Goal: Task Accomplishment & Management: Complete application form

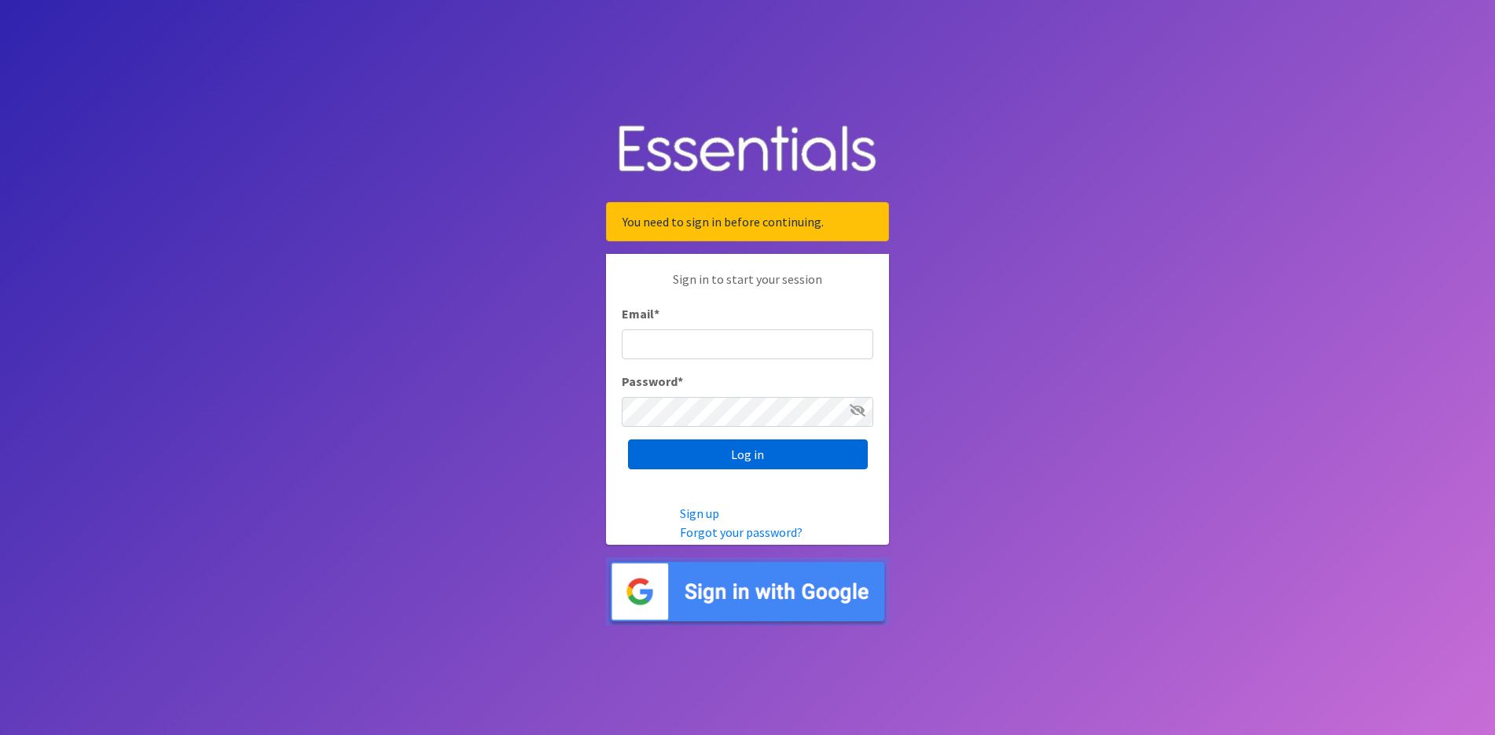
type input "[EMAIL_ADDRESS][DOMAIN_NAME]"
click at [733, 450] on input "Log in" at bounding box center [748, 454] width 240 height 30
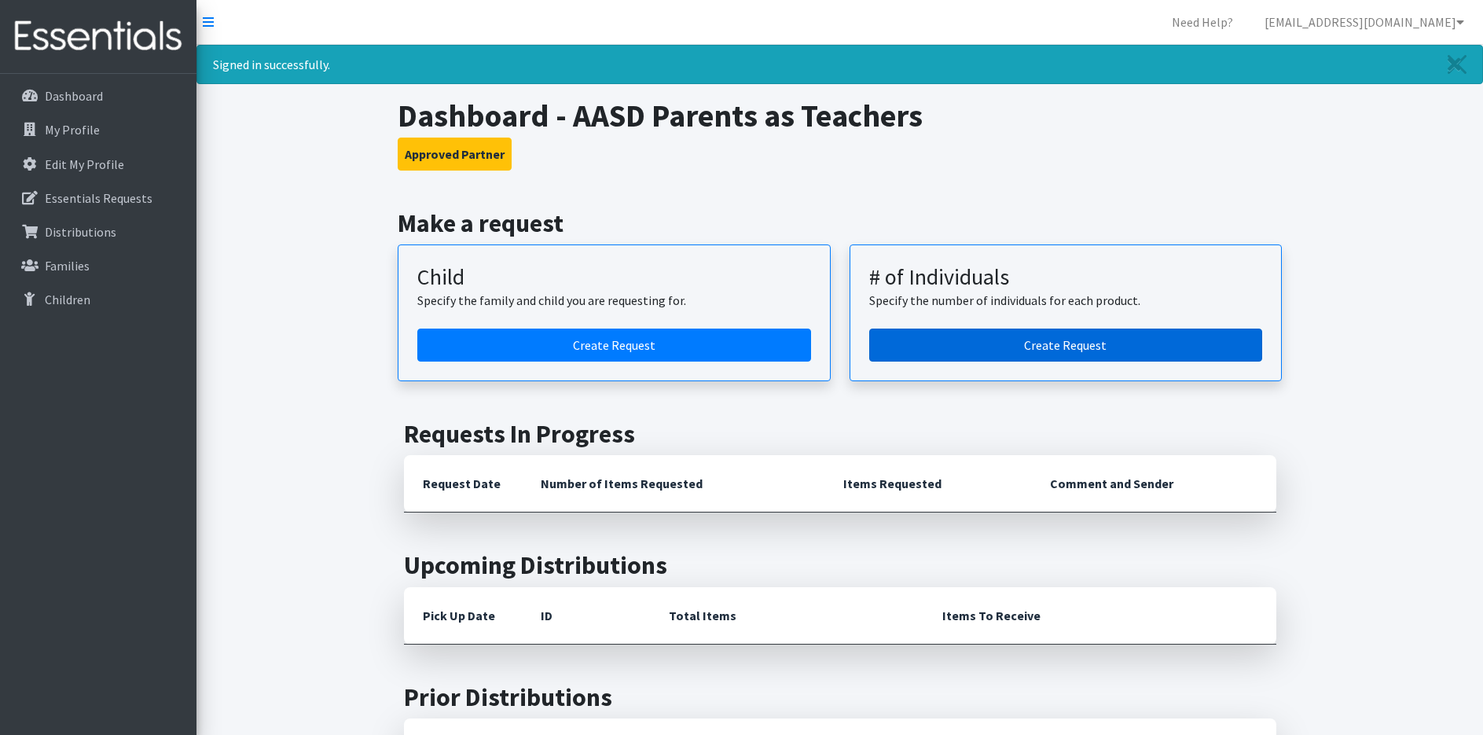
click at [892, 338] on link "Create Request" at bounding box center [1066, 345] width 394 height 33
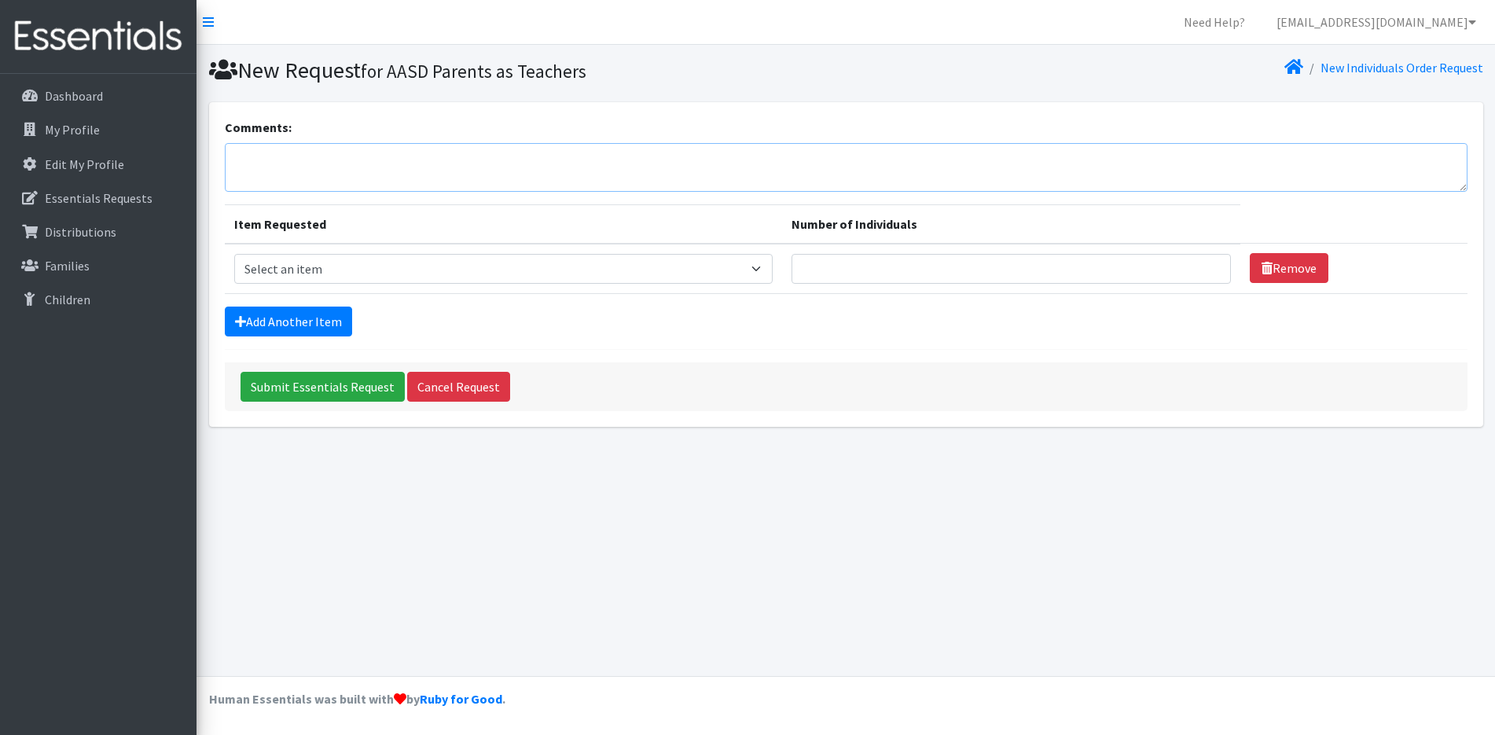
click at [380, 175] on textarea "Comments:" at bounding box center [846, 167] width 1243 height 49
type textarea "Could i please pick up on September 18th at 9:00am"
click at [409, 273] on select "Select an item (Newborn) (Preemie) (Size 1) (Size 2) (Size 3) (Size 4) (Size 5)…" at bounding box center [503, 269] width 538 height 30
select select "14512"
click at [234, 254] on select "Select an item (Newborn) (Preemie) (Size 1) (Size 2) (Size 3) (Size 4) (Size 5)…" at bounding box center [503, 269] width 538 height 30
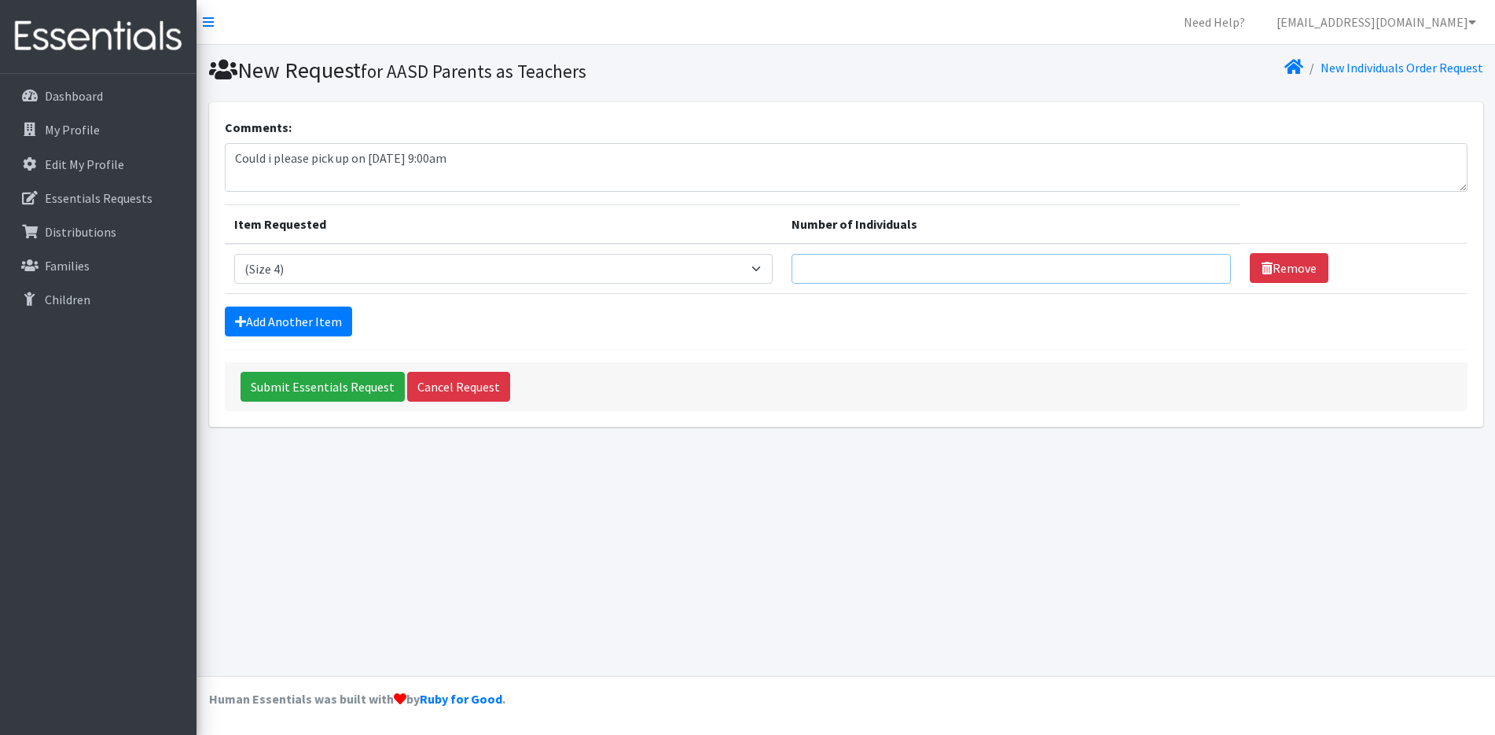
click at [815, 270] on input "Number of Individuals" at bounding box center [1011, 269] width 440 height 30
type input "8"
click at [289, 323] on link "Add Another Item" at bounding box center [288, 322] width 127 height 30
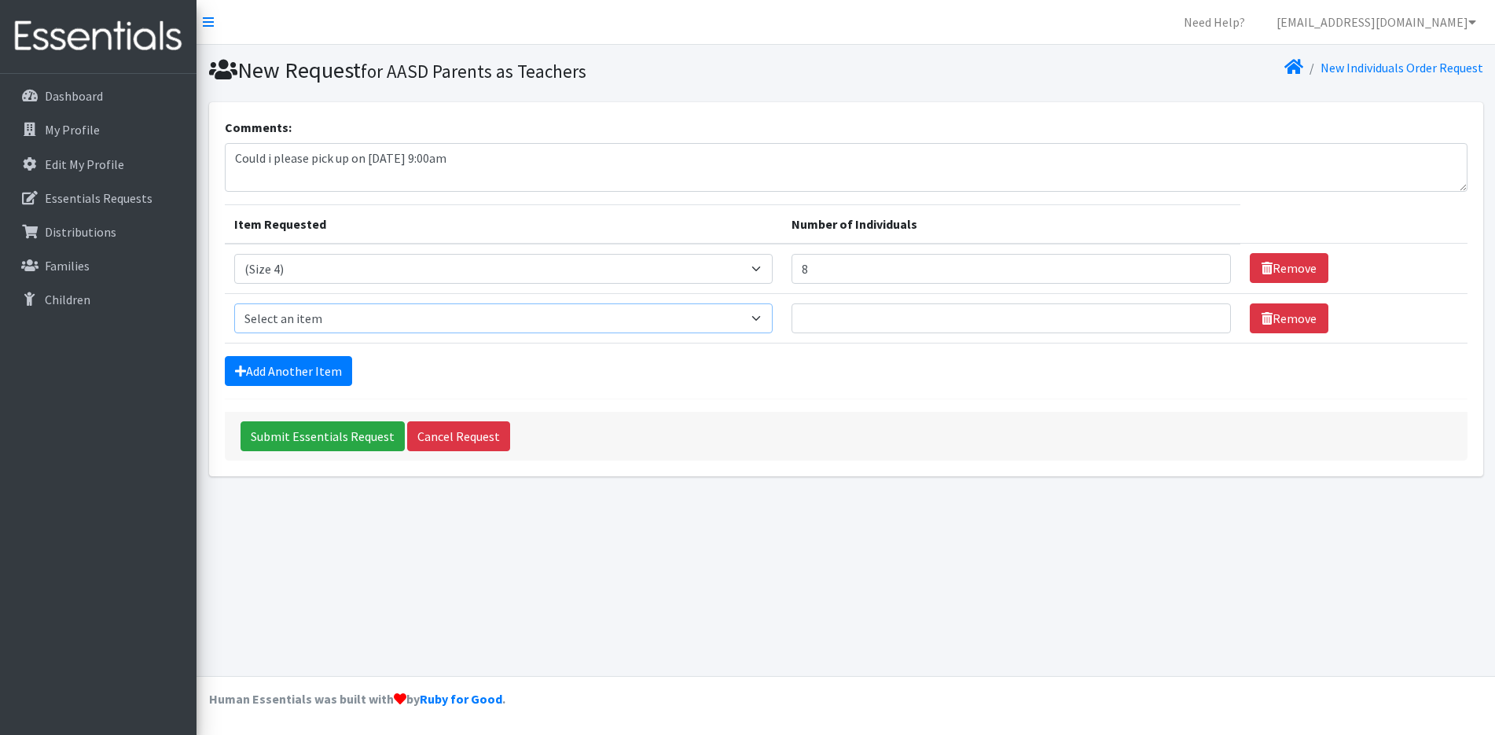
click at [289, 323] on select "Select an item (Newborn) (Preemie) (Size 1) (Size 2) (Size 3) (Size 4) (Size 5)…" at bounding box center [503, 318] width 538 height 30
select select "14488"
click at [234, 303] on select "Select an item (Newborn) (Preemie) (Size 1) (Size 2) (Size 3) (Size 4) (Size 5)…" at bounding box center [503, 318] width 538 height 30
click at [817, 327] on input "Number of Individuals" at bounding box center [1011, 318] width 440 height 30
type input "16"
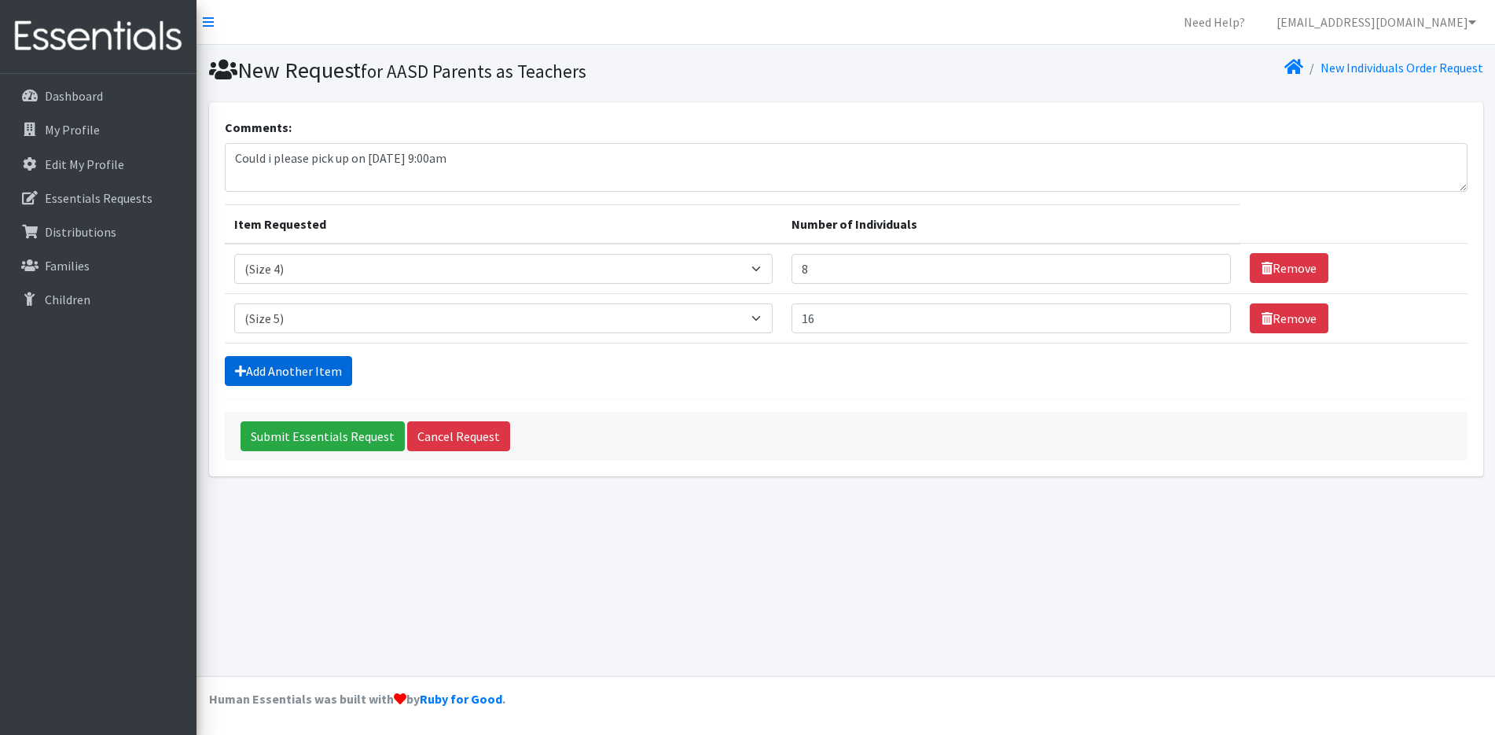
click at [289, 373] on link "Add Another Item" at bounding box center [288, 371] width 127 height 30
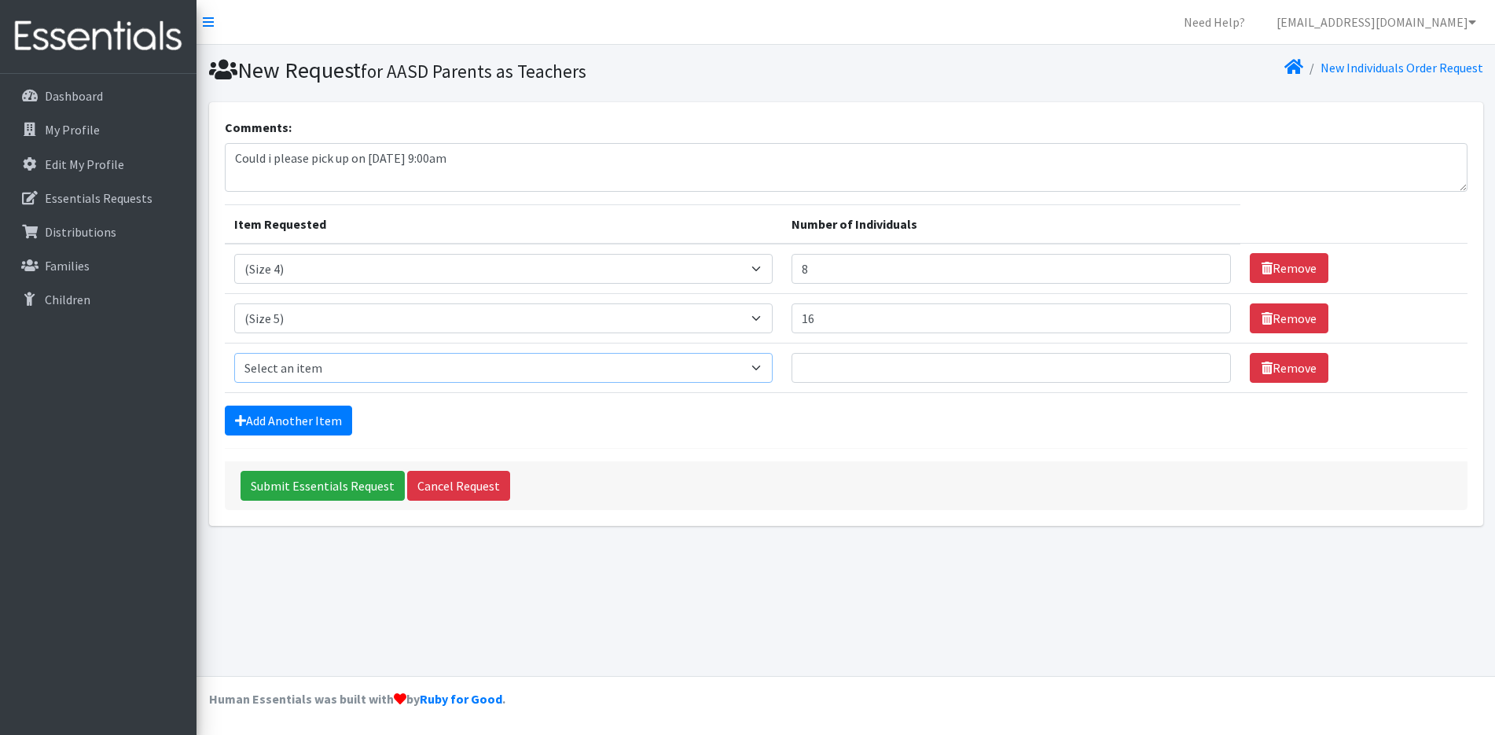
click at [289, 373] on select "Select an item (Newborn) (Preemie) (Size 1) (Size 2) (Size 3) (Size 4) (Size 5)…" at bounding box center [503, 368] width 538 height 30
select select "14491"
click at [234, 353] on select "Select an item (Newborn) (Preemie) (Size 1) (Size 2) (Size 3) (Size 4) (Size 5)…" at bounding box center [503, 368] width 538 height 30
click at [824, 373] on input "Number of Individuals" at bounding box center [1011, 368] width 440 height 30
type input "32"
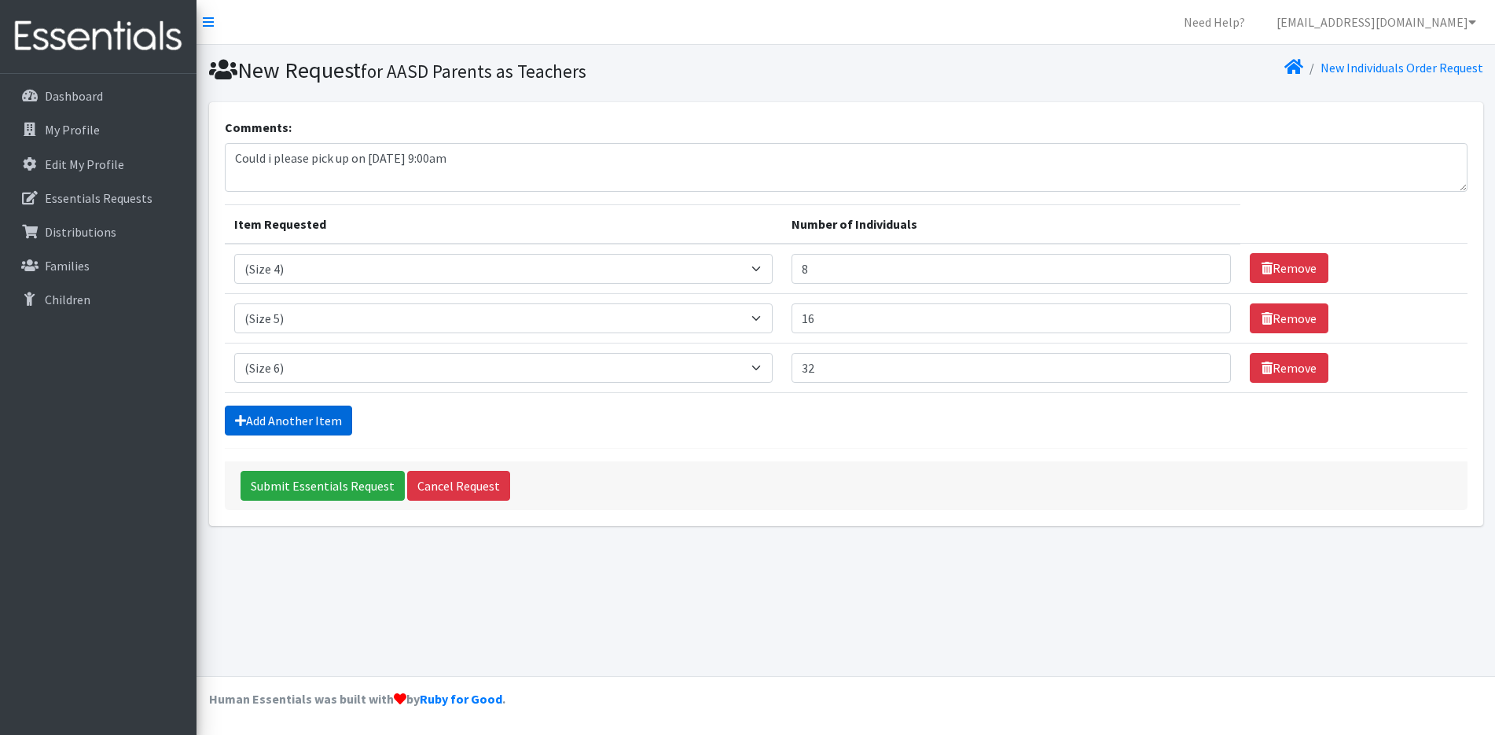
click at [267, 424] on link "Add Another Item" at bounding box center [288, 421] width 127 height 30
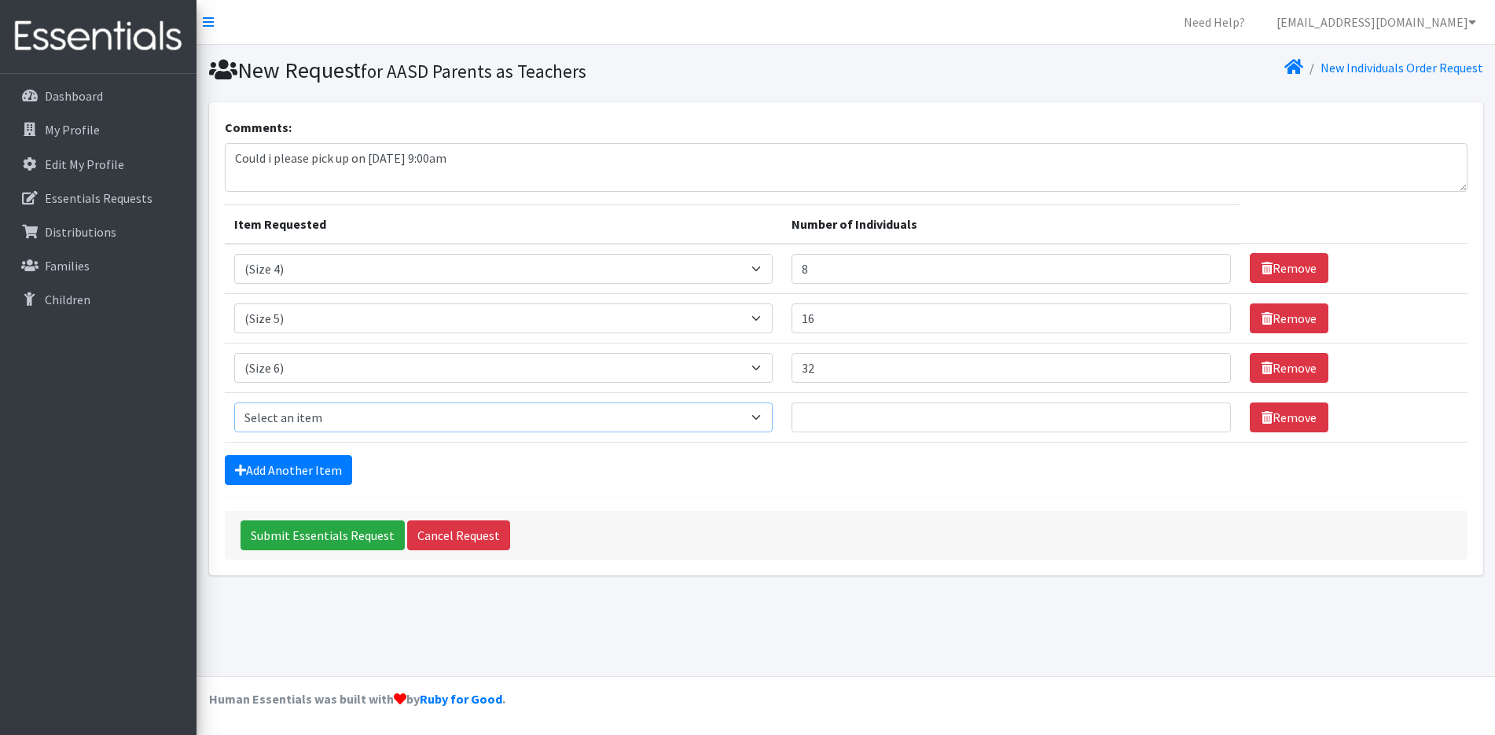
click at [267, 424] on select "Select an item (Newborn) (Preemie) (Size 1) (Size 2) (Size 3) (Size 4) (Size 5)…" at bounding box center [503, 417] width 538 height 30
select select "14495"
click at [234, 402] on select "Select an item (Newborn) (Preemie) (Size 1) (Size 2) (Size 3) (Size 4) (Size 5)…" at bounding box center [503, 417] width 538 height 30
click at [831, 409] on input "Number of Individuals" at bounding box center [1011, 417] width 440 height 30
type input "4"
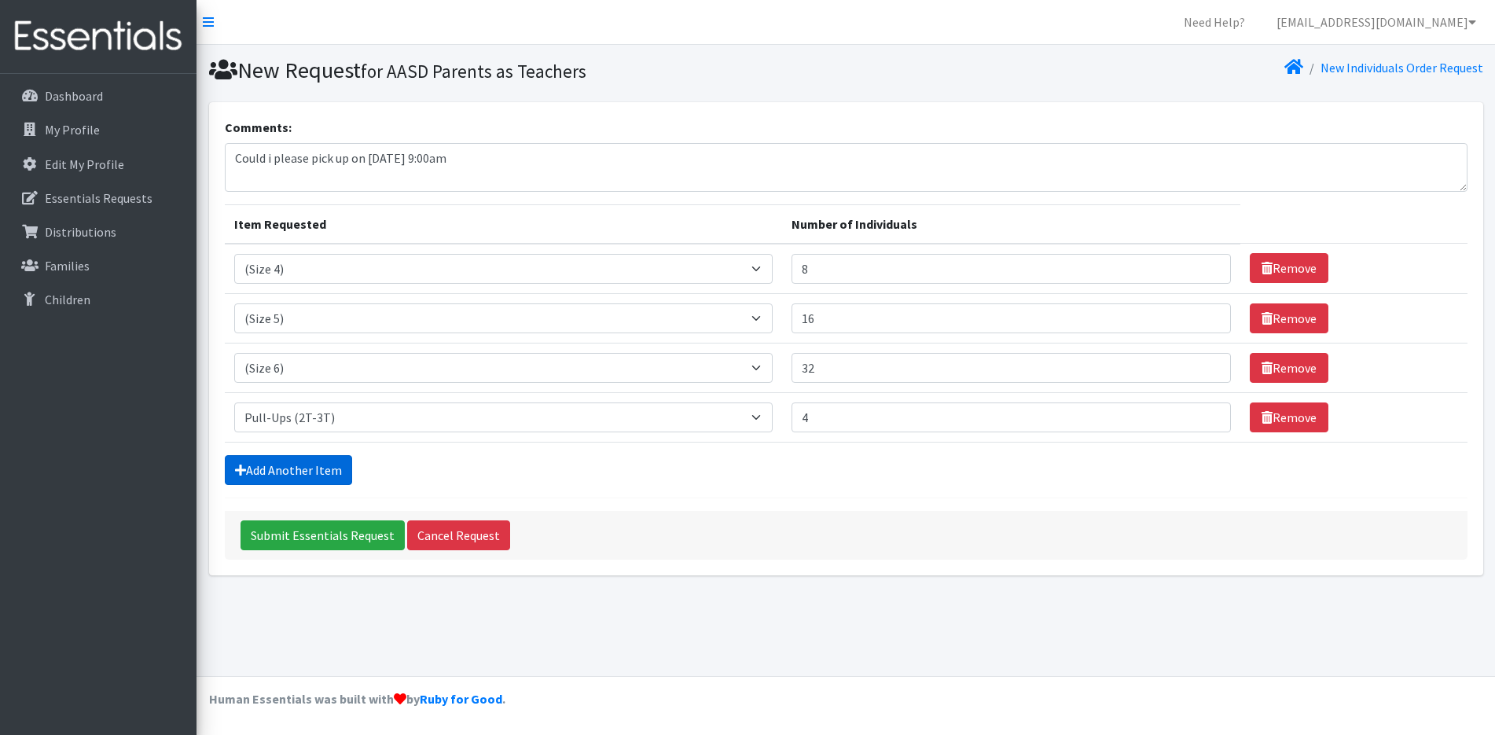
click at [312, 473] on link "Add Another Item" at bounding box center [288, 470] width 127 height 30
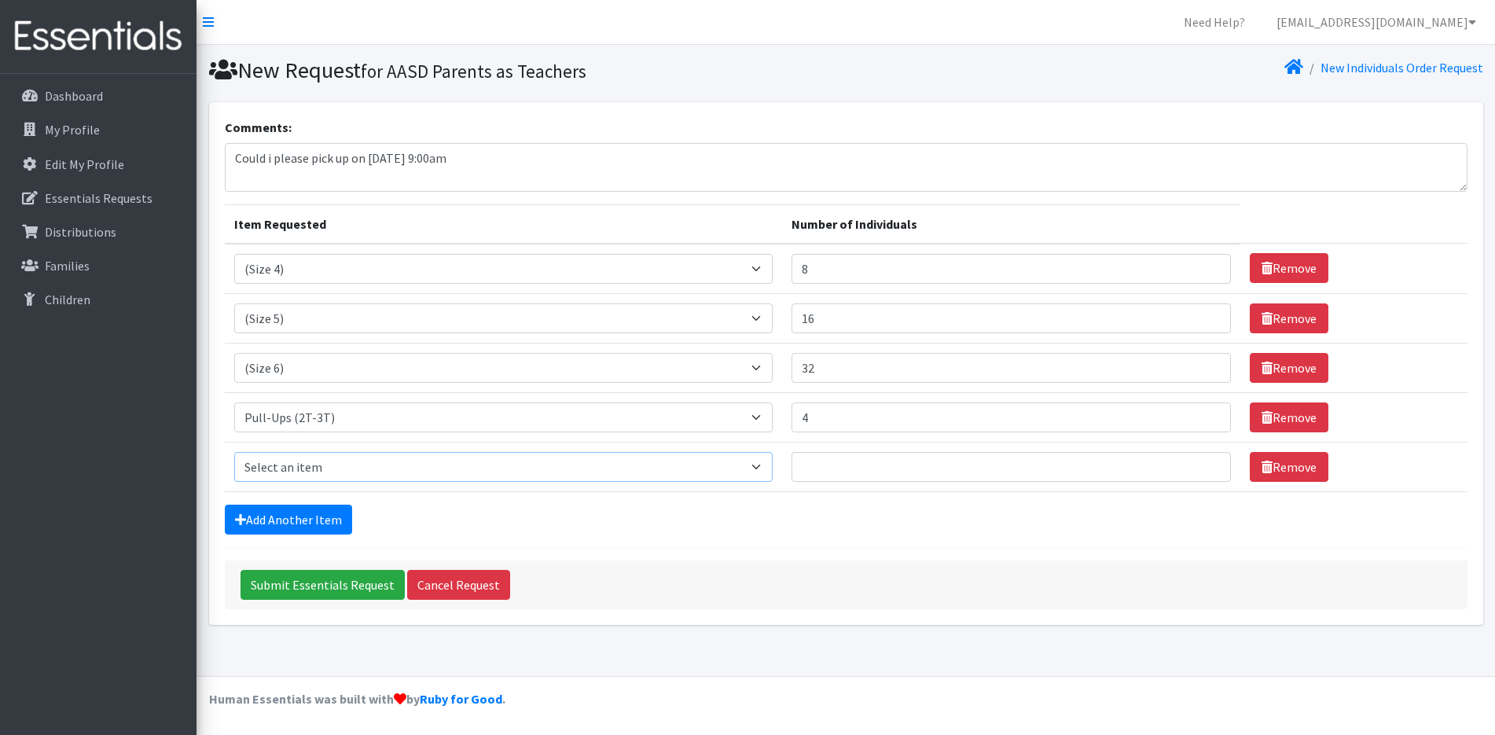
click at [314, 457] on select "Select an item (Newborn) (Preemie) (Size 1) (Size 2) (Size 3) (Size 4) (Size 5)…" at bounding box center [503, 467] width 538 height 30
select select "14494"
click at [234, 452] on select "Select an item (Newborn) (Preemie) (Size 1) (Size 2) (Size 3) (Size 4) (Size 5)…" at bounding box center [503, 467] width 538 height 30
click at [839, 470] on input "Number of Individuals" at bounding box center [1011, 467] width 440 height 30
type input "4"
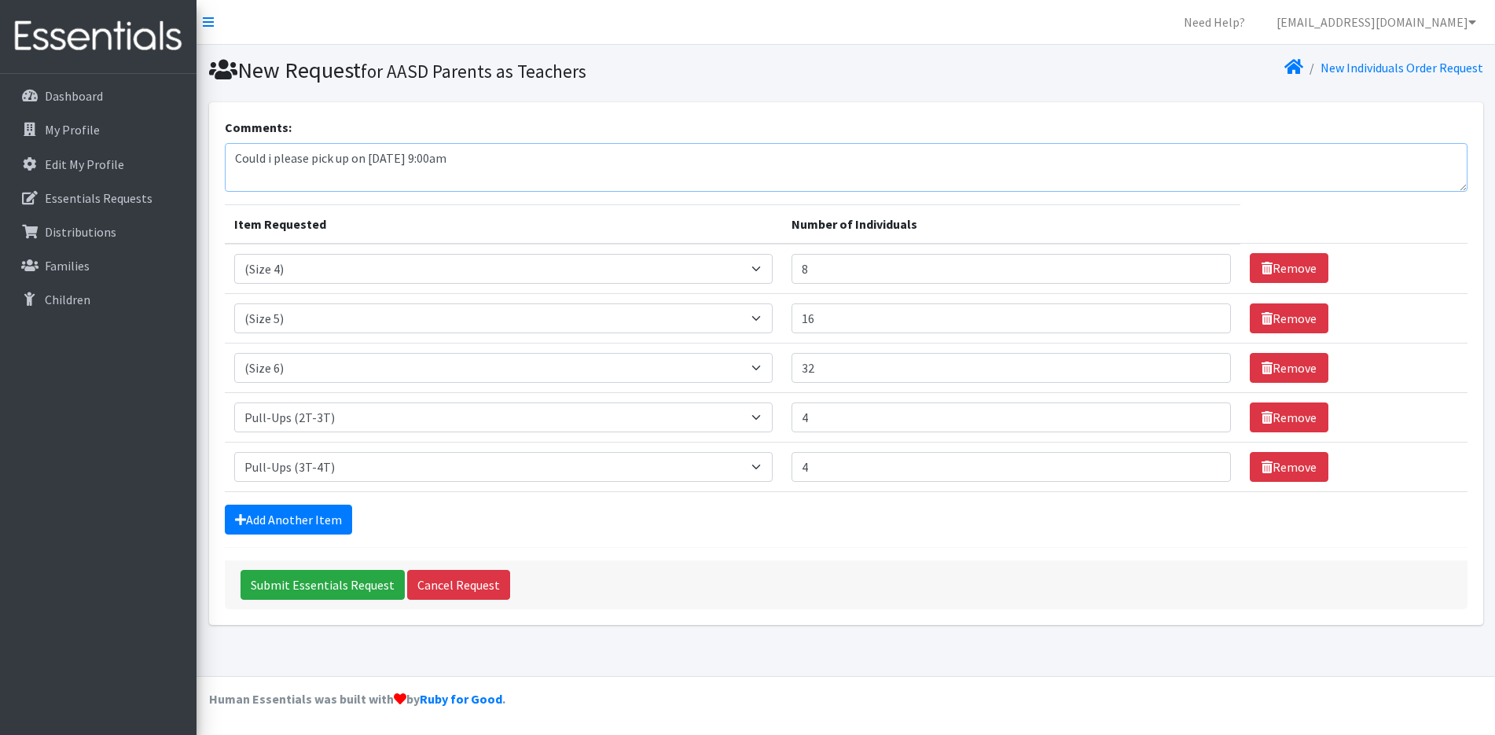
click at [505, 154] on textarea "Could i please pick up on September 18th at 9:00am" at bounding box center [846, 167] width 1243 height 49
type textarea "Could i please pick up on September 18th at 9:00am?"
click at [322, 585] on input "Submit Essentials Request" at bounding box center [323, 585] width 164 height 30
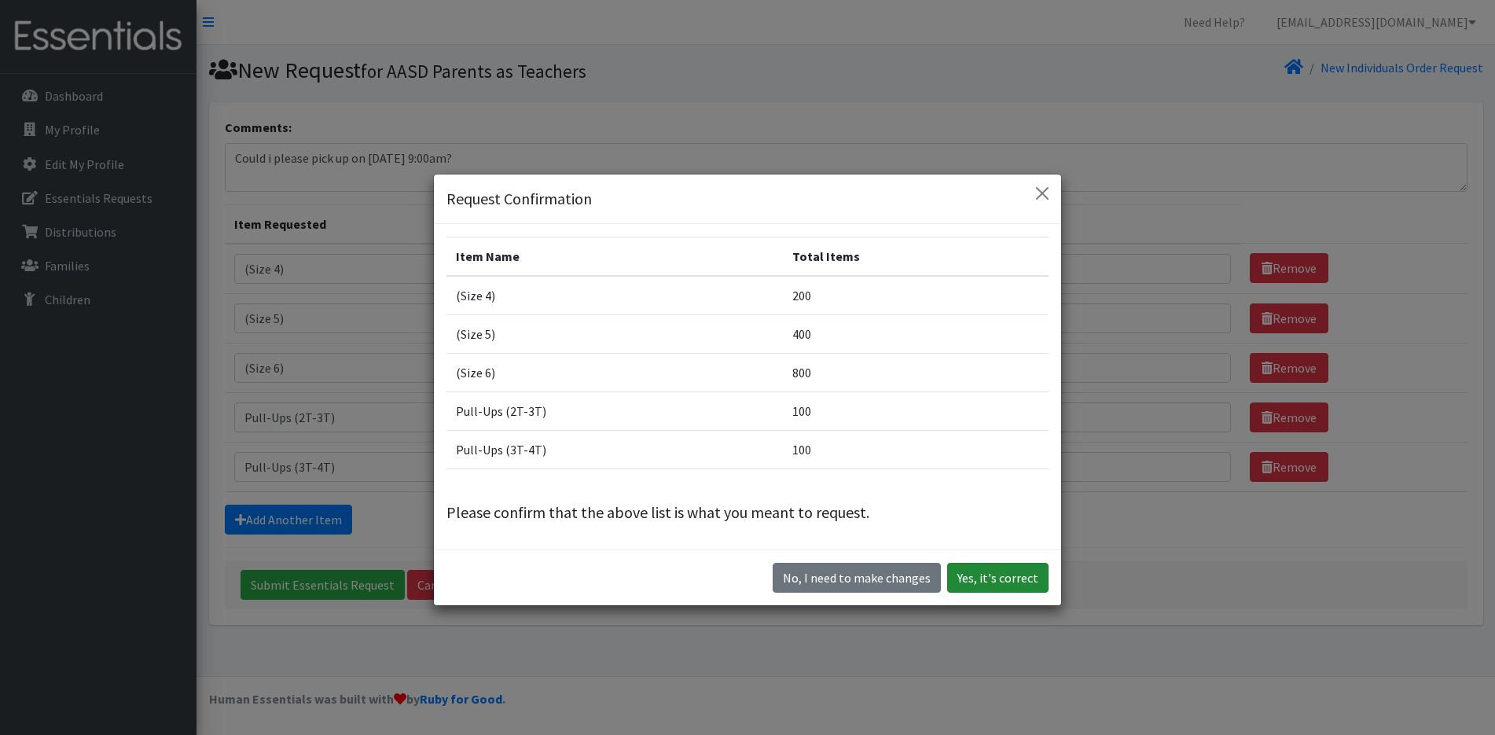
click at [1015, 576] on button "Yes, it's correct" at bounding box center [997, 578] width 101 height 30
